Goal: Information Seeking & Learning: Learn about a topic

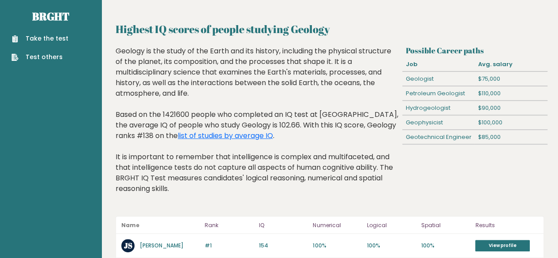
scroll to position [5, 0]
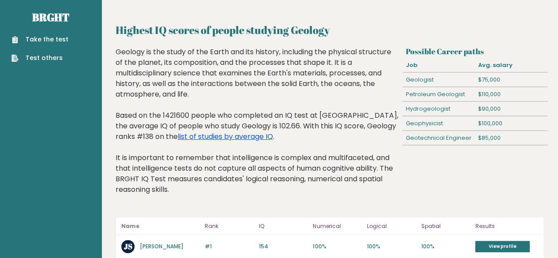
click at [218, 138] on link "list of studies by average IQ" at bounding box center [225, 137] width 95 height 10
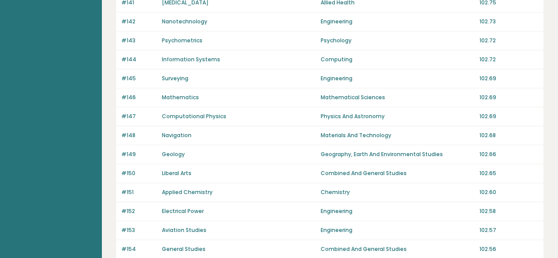
scroll to position [680, 0]
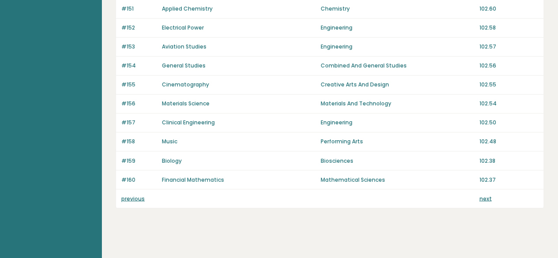
click at [139, 195] on link "previous" at bounding box center [132, 199] width 23 height 8
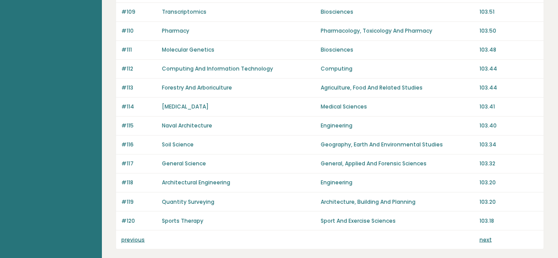
scroll to position [669, 0]
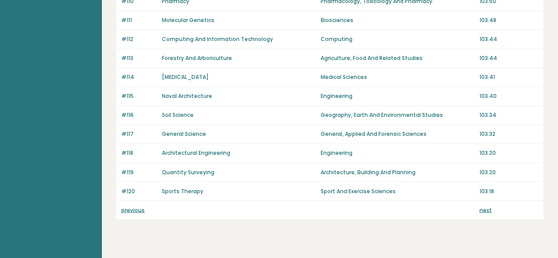
click at [141, 206] on link "previous" at bounding box center [132, 210] width 23 height 8
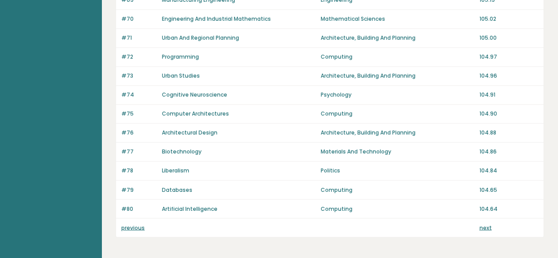
scroll to position [680, 0]
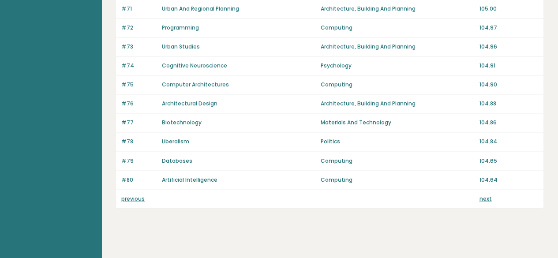
click at [130, 195] on link "previous" at bounding box center [132, 199] width 23 height 8
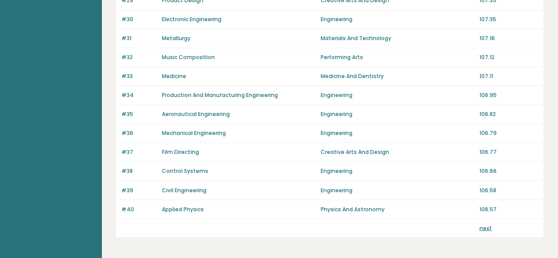
scroll to position [680, 0]
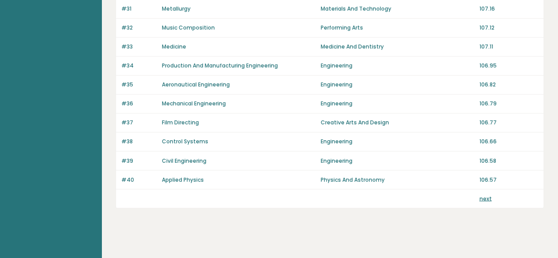
click at [486, 196] on link "next" at bounding box center [485, 199] width 12 height 8
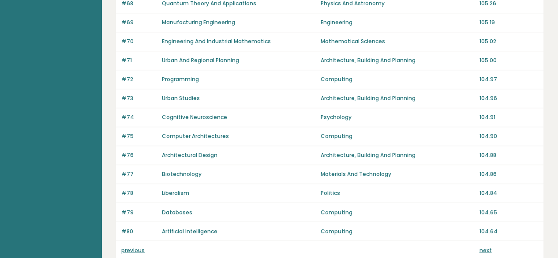
scroll to position [658, 0]
